Goal: Find specific page/section: Find specific page/section

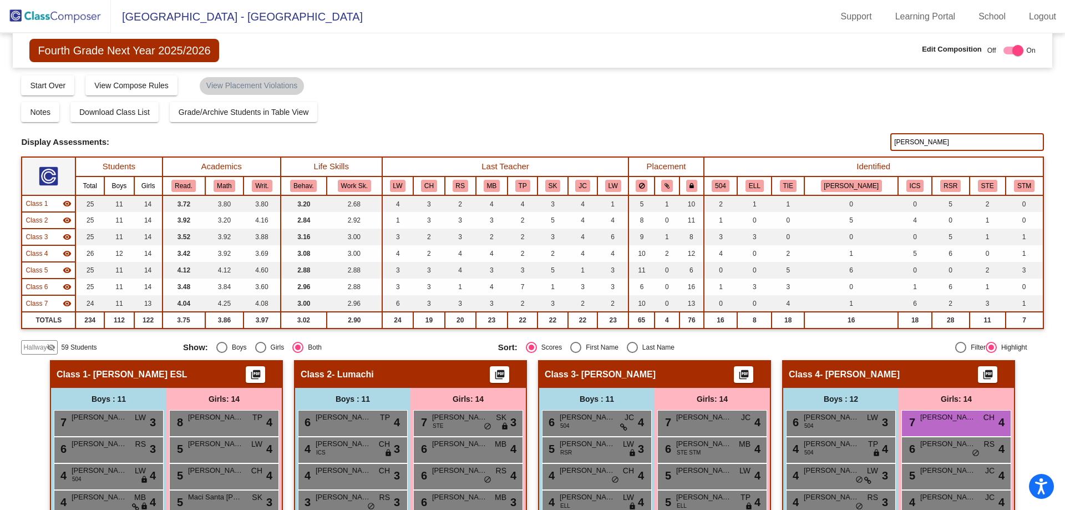
click at [64, 13] on img at bounding box center [55, 16] width 111 height 33
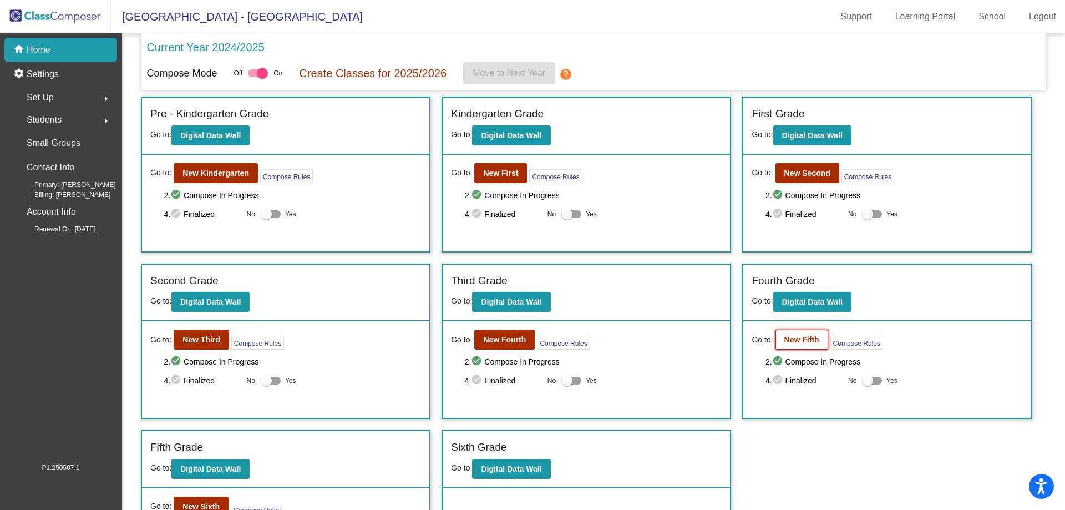
click at [791, 345] on button "New Fifth" at bounding box center [802, 340] width 53 height 20
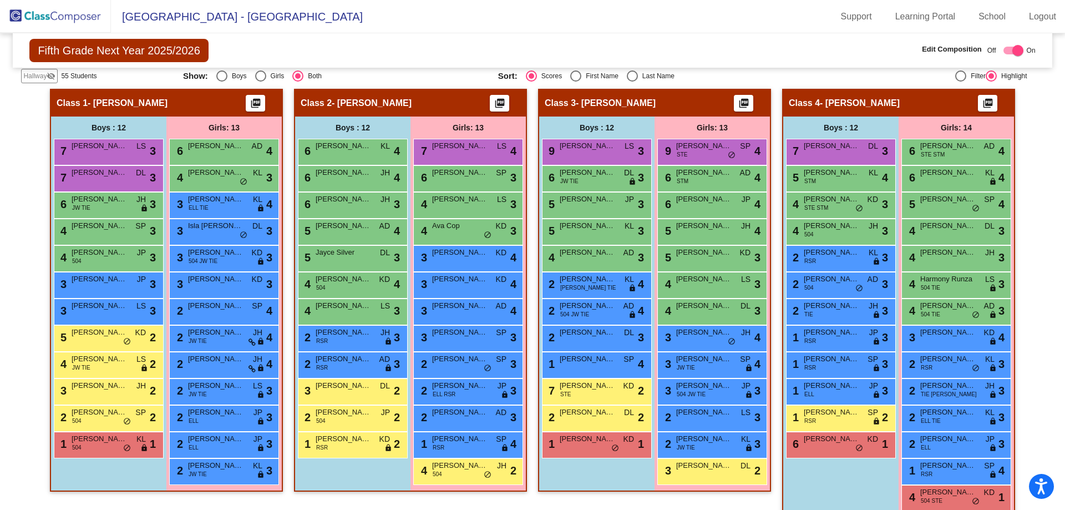
scroll to position [277, 0]
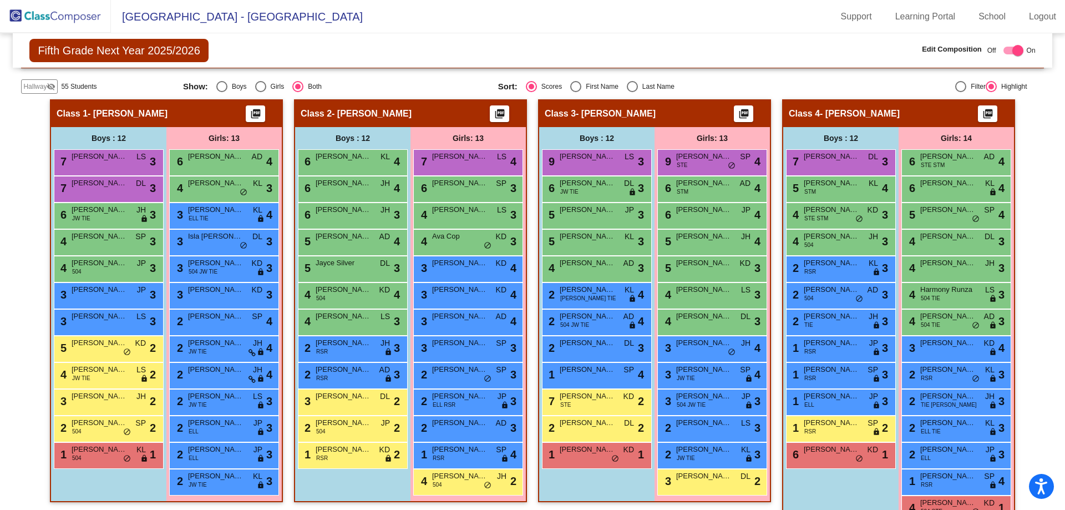
click at [64, 21] on img at bounding box center [55, 16] width 111 height 33
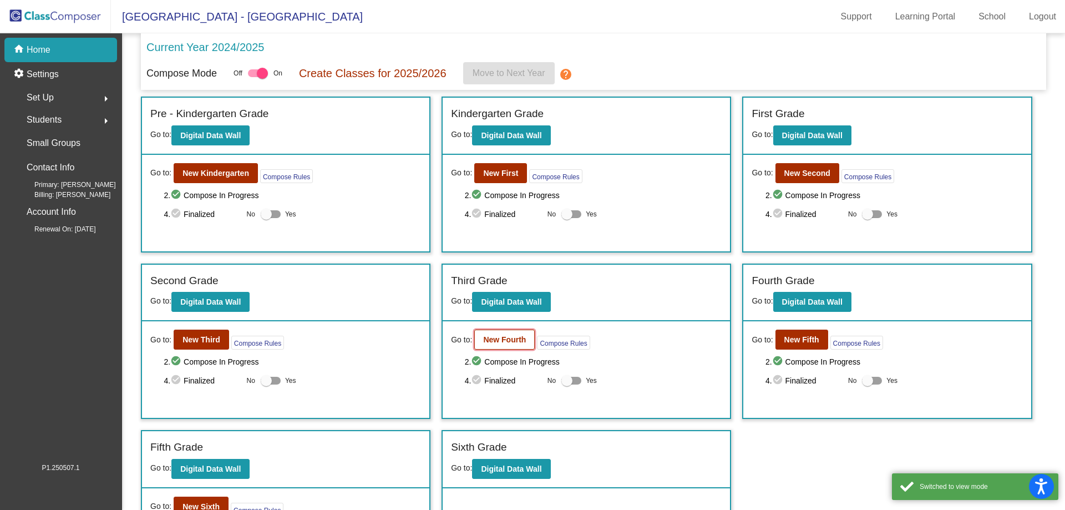
click at [507, 338] on b "New Fourth" at bounding box center [504, 339] width 43 height 9
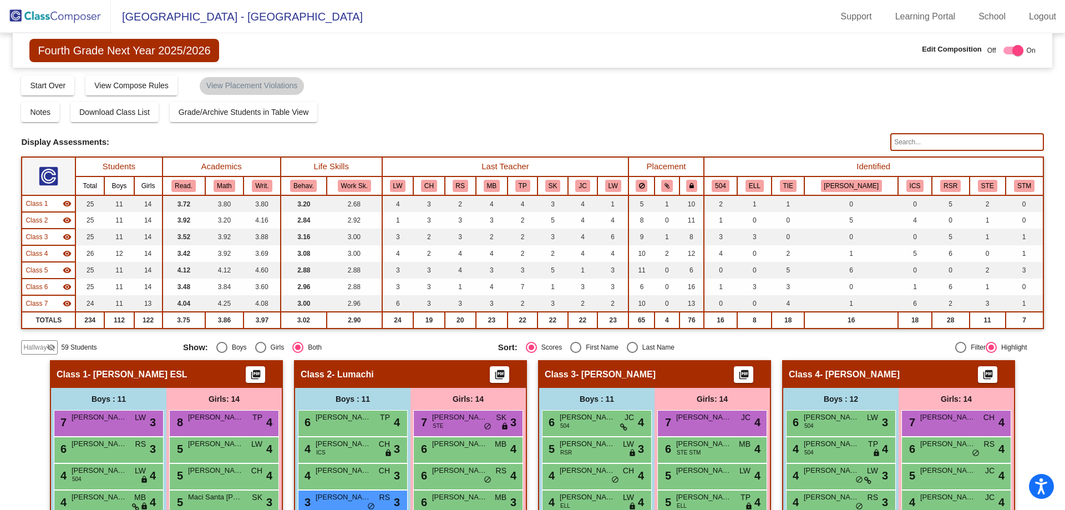
click at [70, 13] on img at bounding box center [55, 16] width 111 height 33
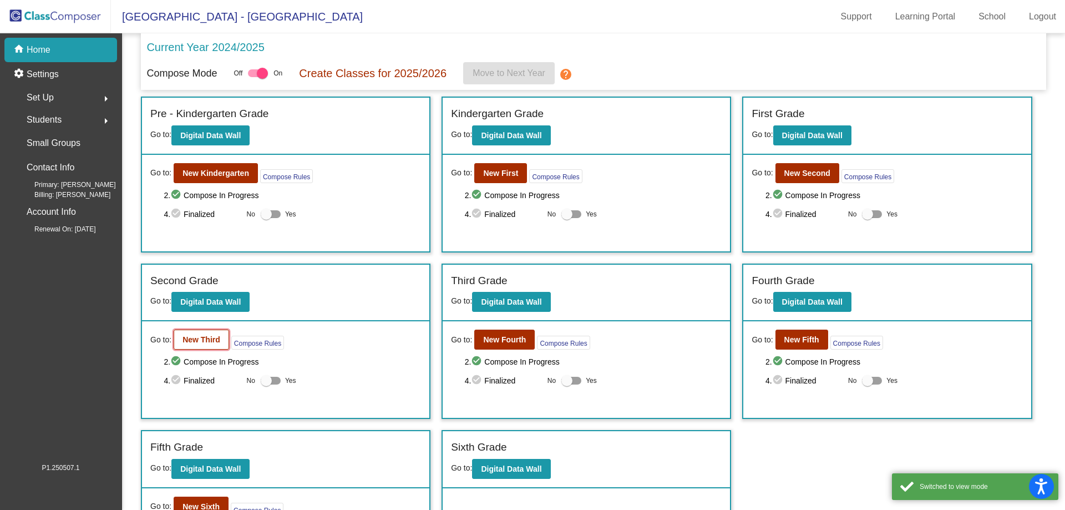
click at [209, 333] on button "New Third" at bounding box center [201, 340] width 55 height 20
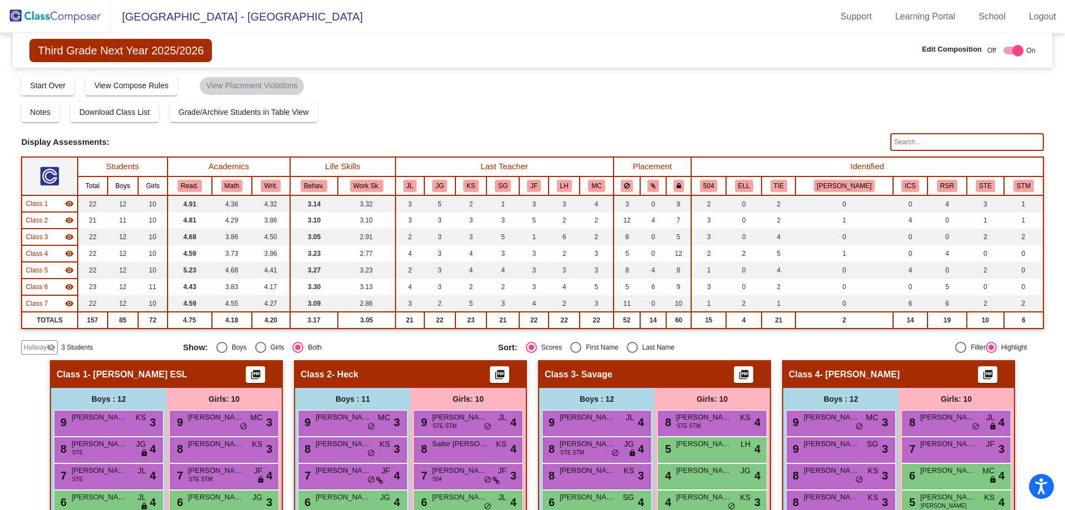
click at [58, 17] on img at bounding box center [55, 16] width 111 height 33
